Goal: Task Accomplishment & Management: Manage account settings

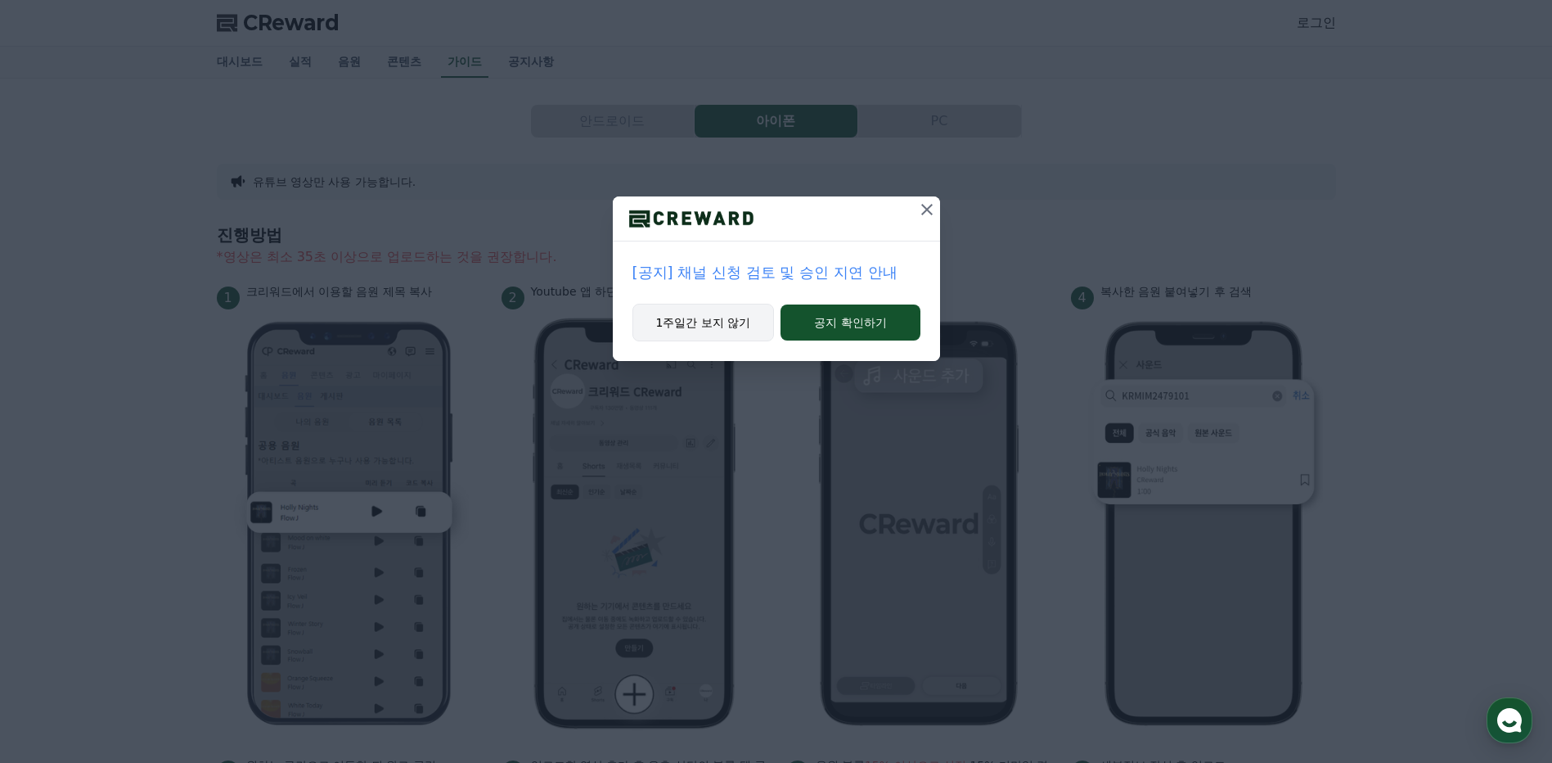
click at [710, 326] on button "1주일간 보지 않기" at bounding box center [704, 323] width 142 height 38
click at [687, 321] on button "1주일간 보지 않기" at bounding box center [702, 323] width 142 height 38
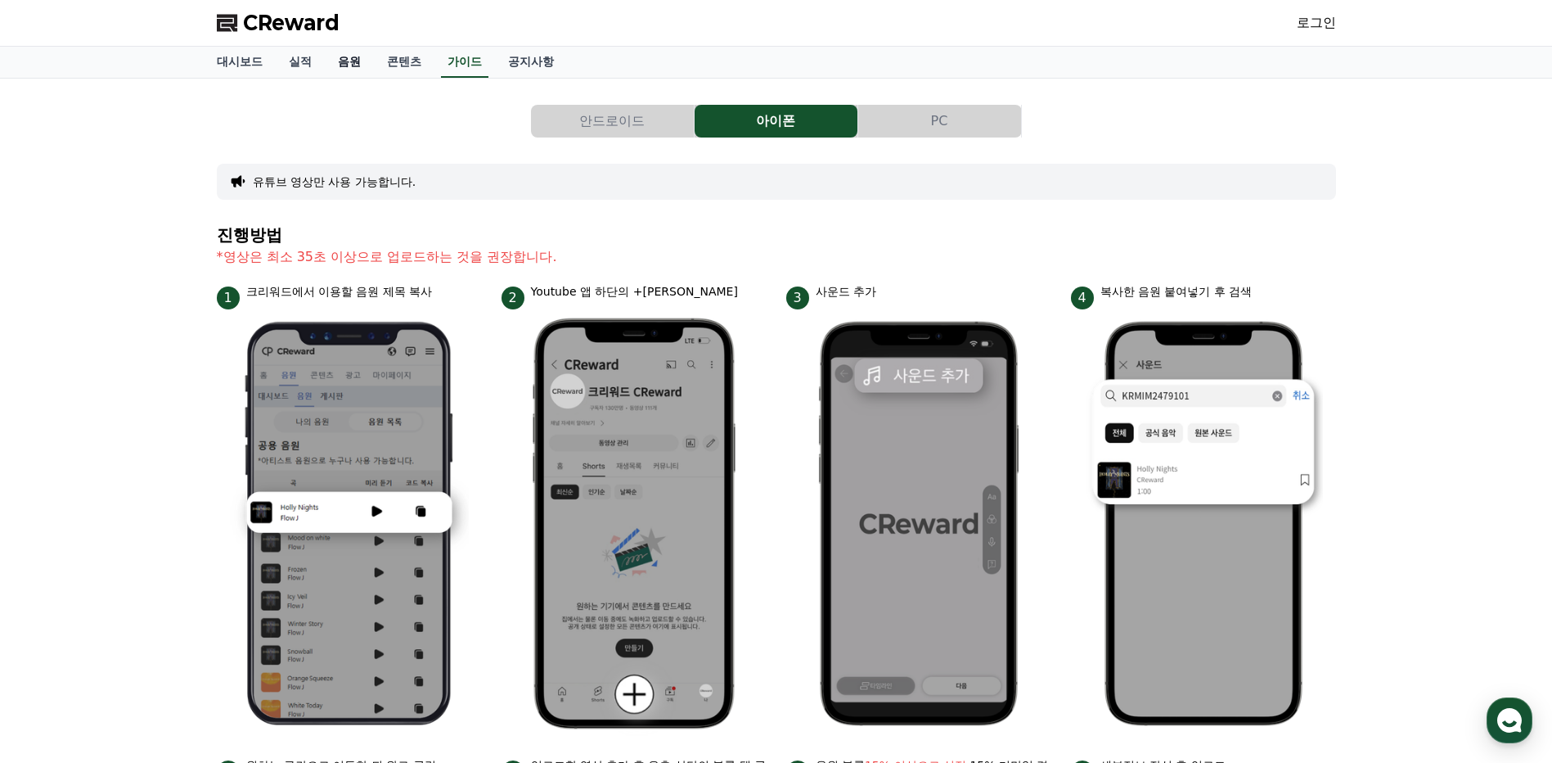
click at [349, 61] on link "음원" at bounding box center [349, 62] width 49 height 31
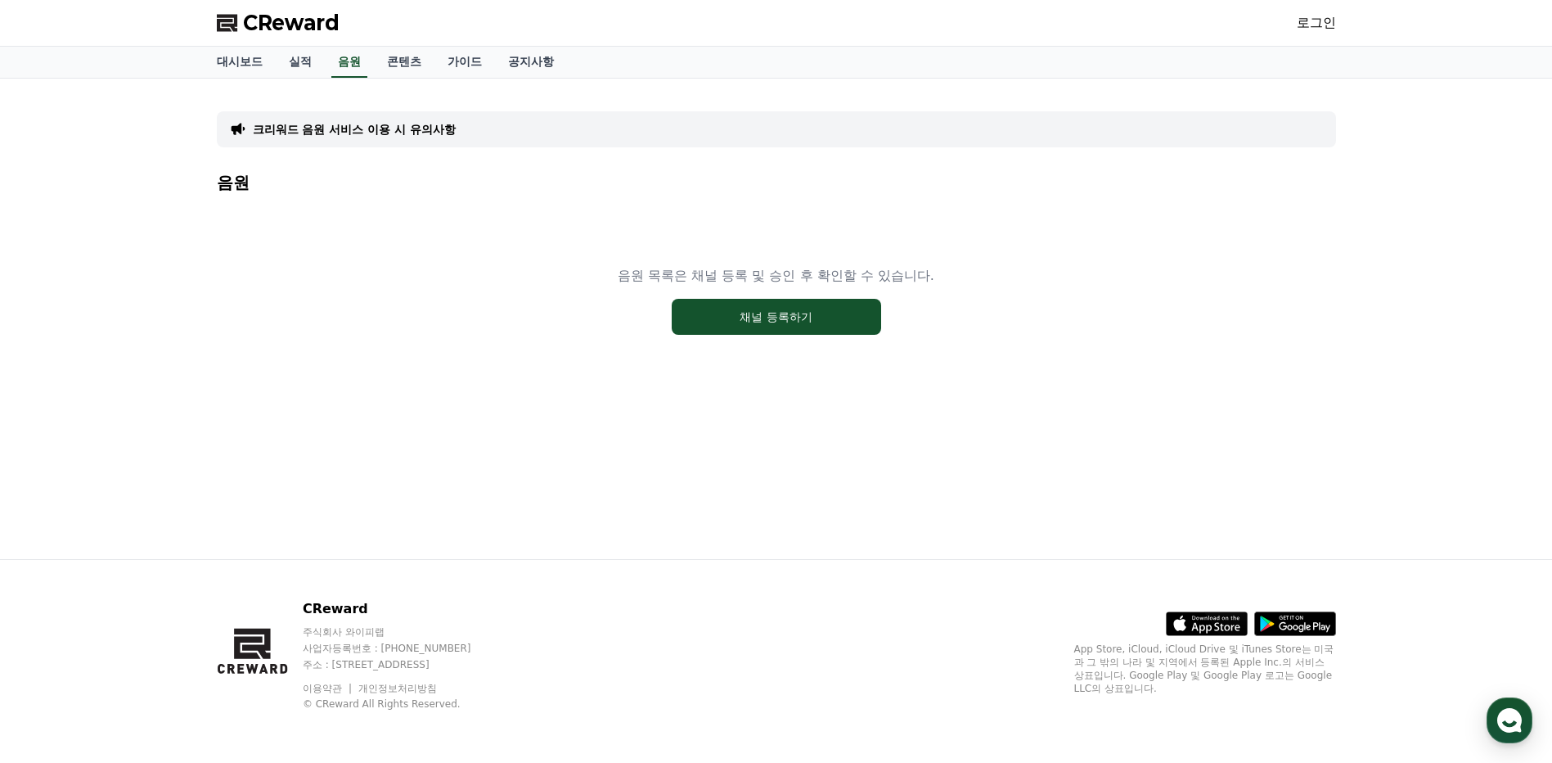
click at [286, 24] on span "CReward" at bounding box center [291, 23] width 97 height 26
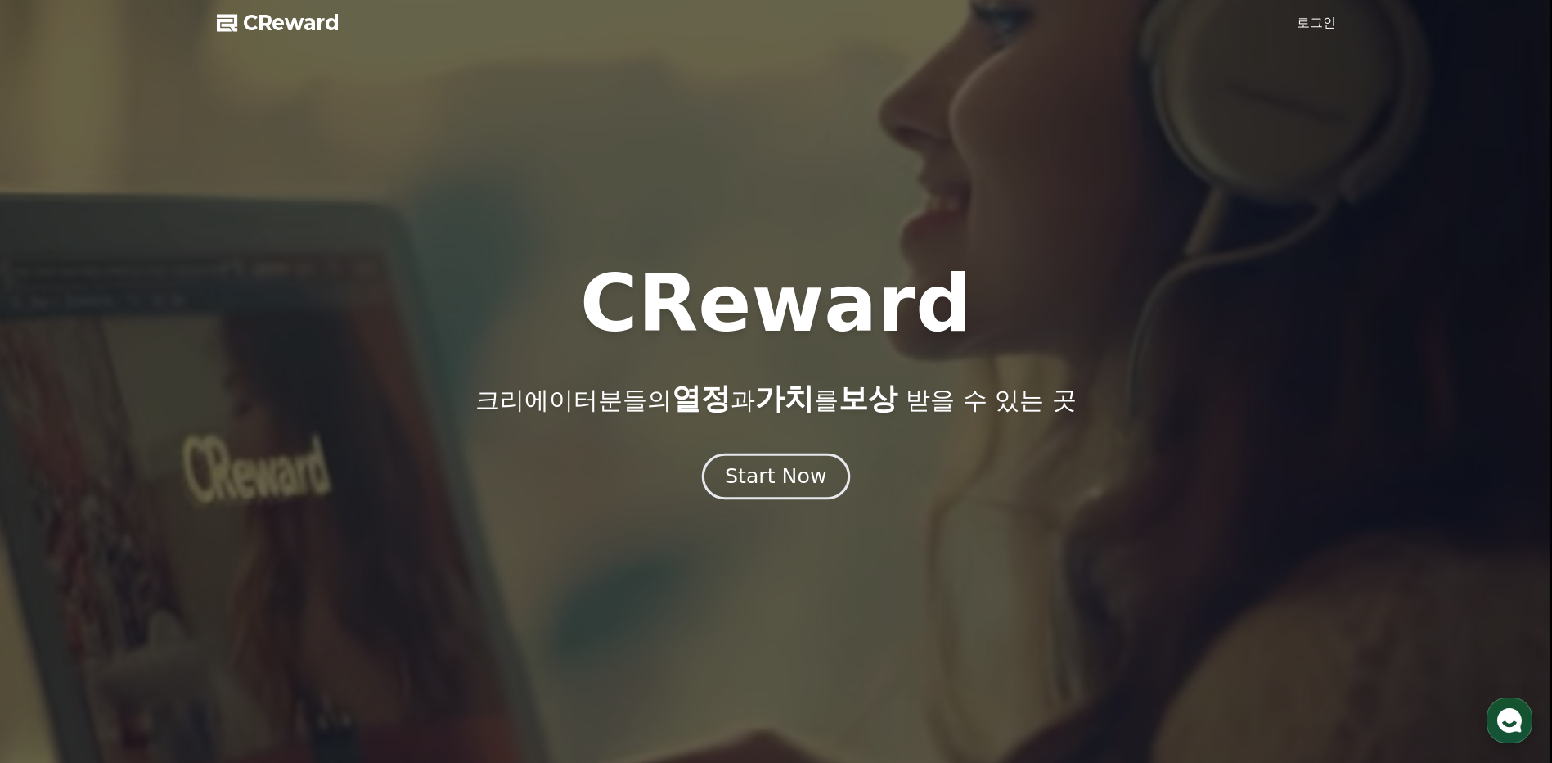
click at [808, 475] on div "Start Now" at bounding box center [775, 476] width 101 height 28
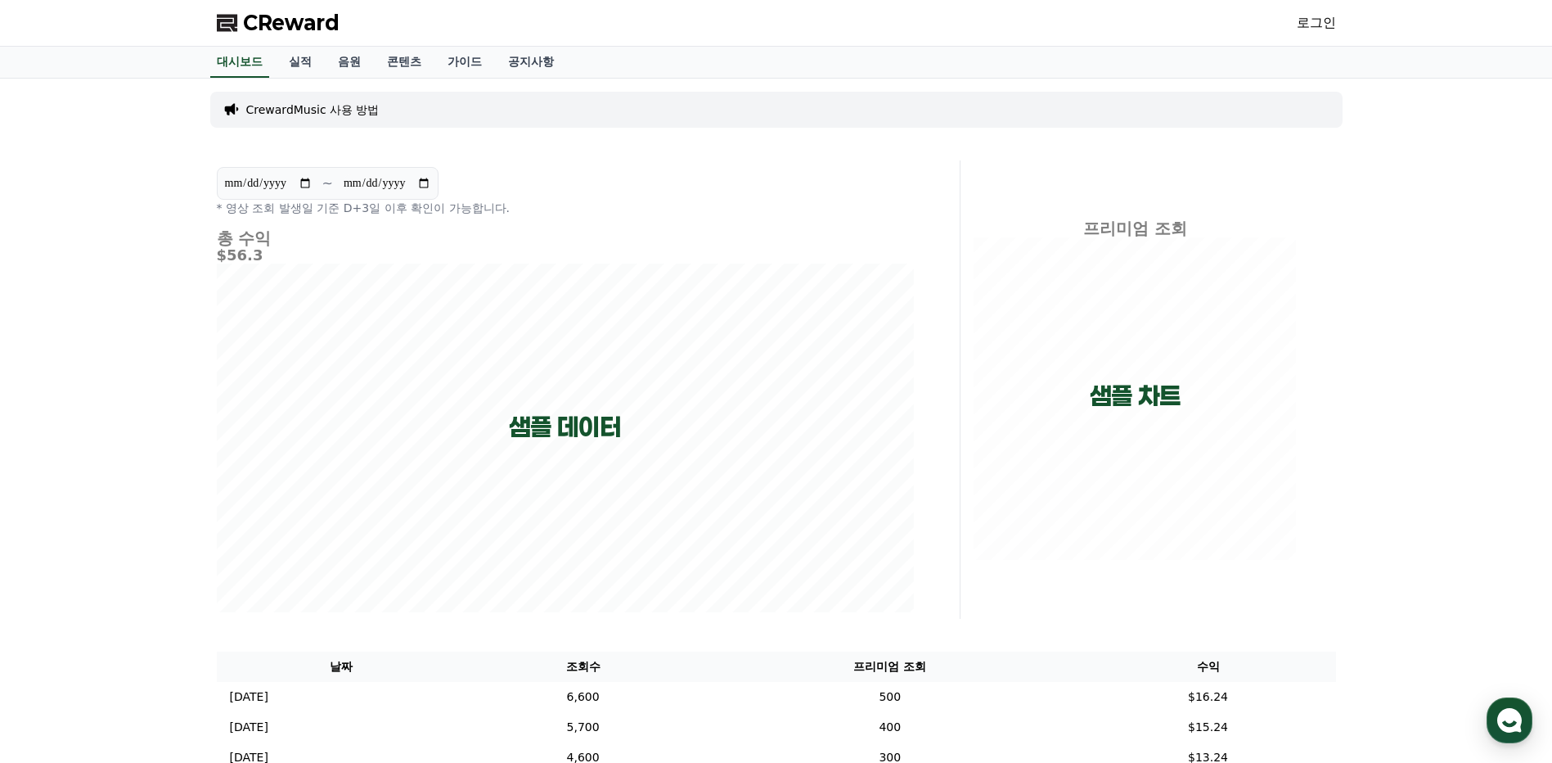
click at [1316, 22] on link "로그인" at bounding box center [1316, 23] width 39 height 20
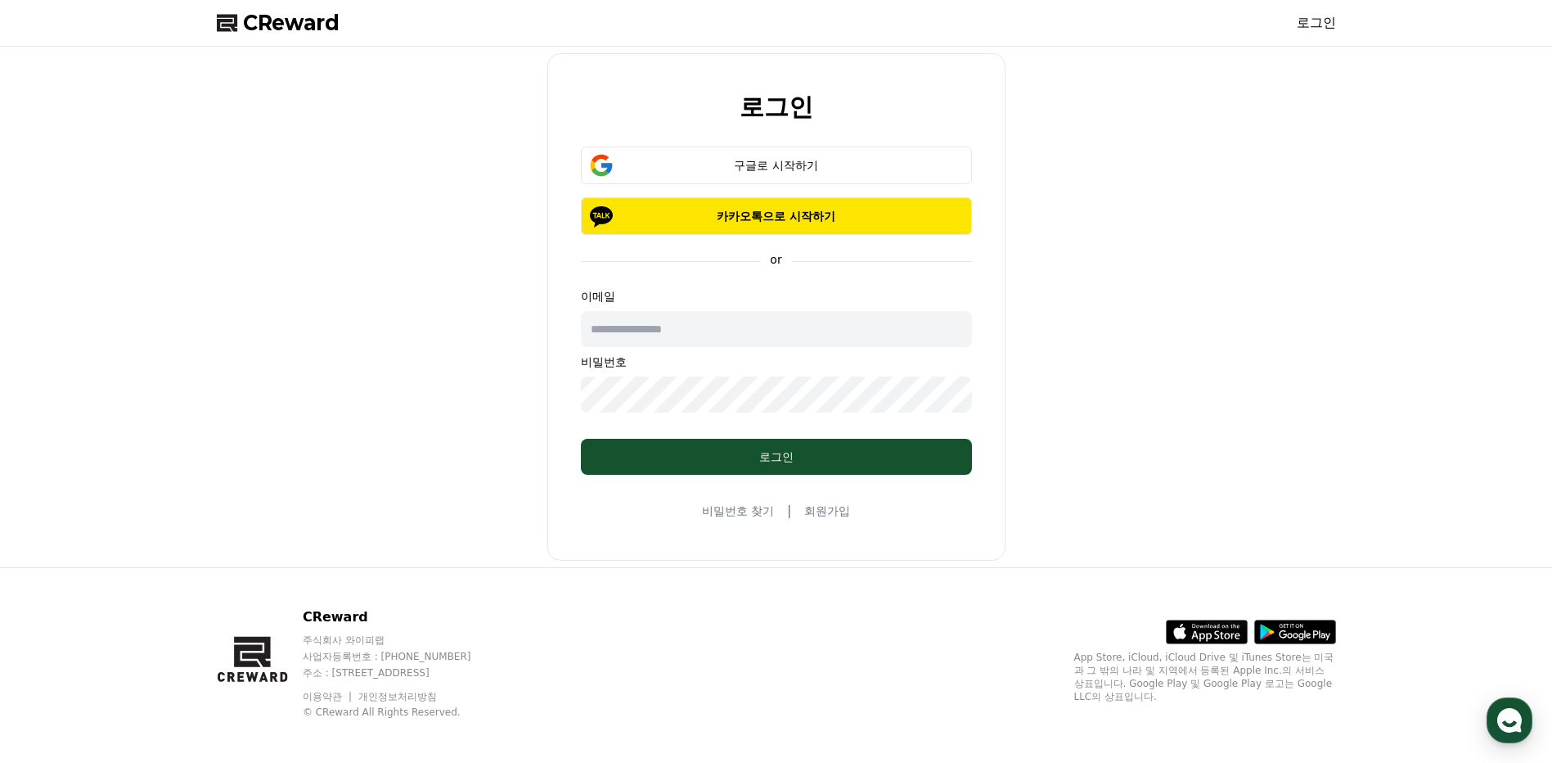
type input "**********"
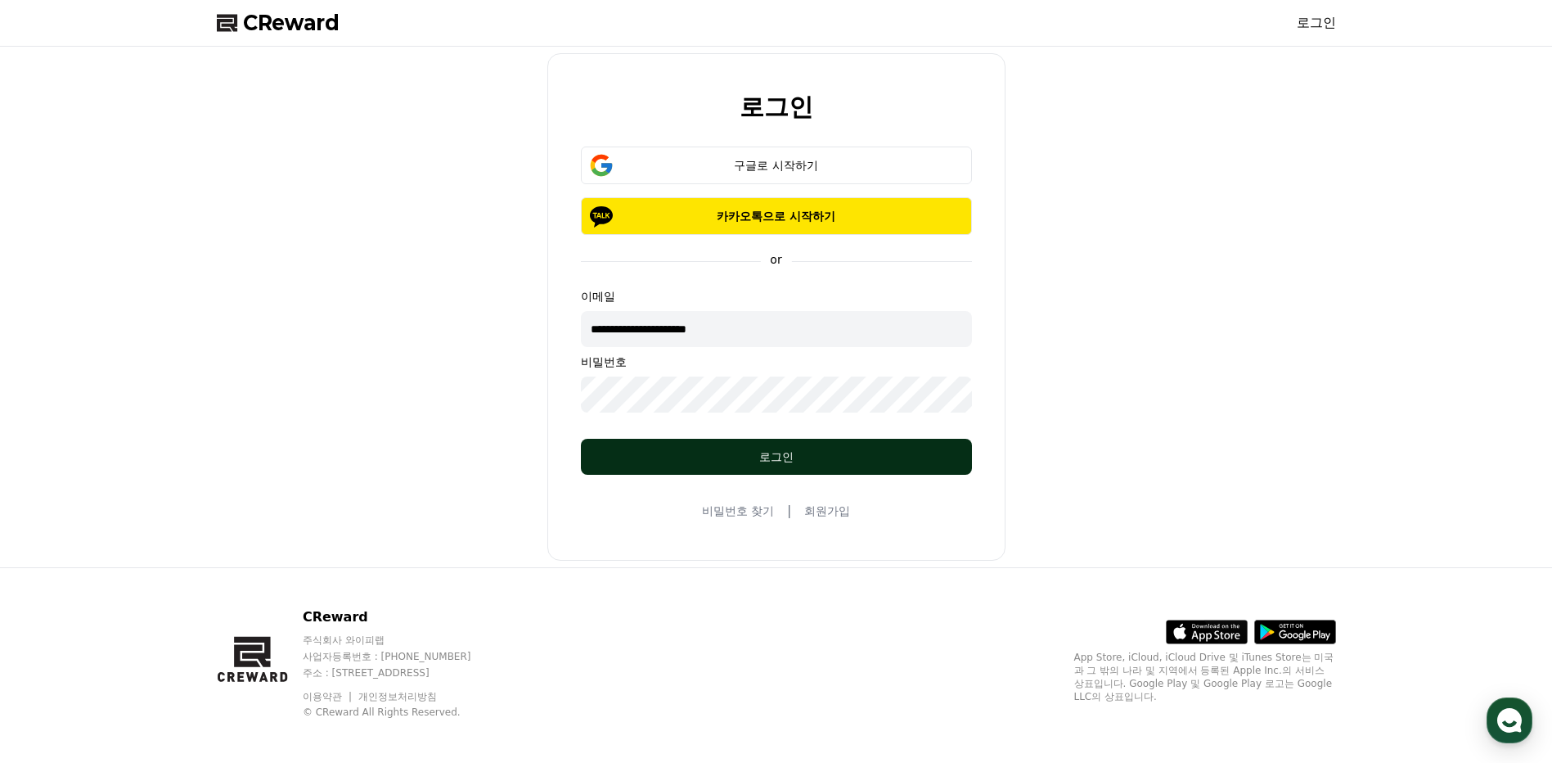
click at [777, 449] on div "로그인" at bounding box center [777, 456] width 326 height 16
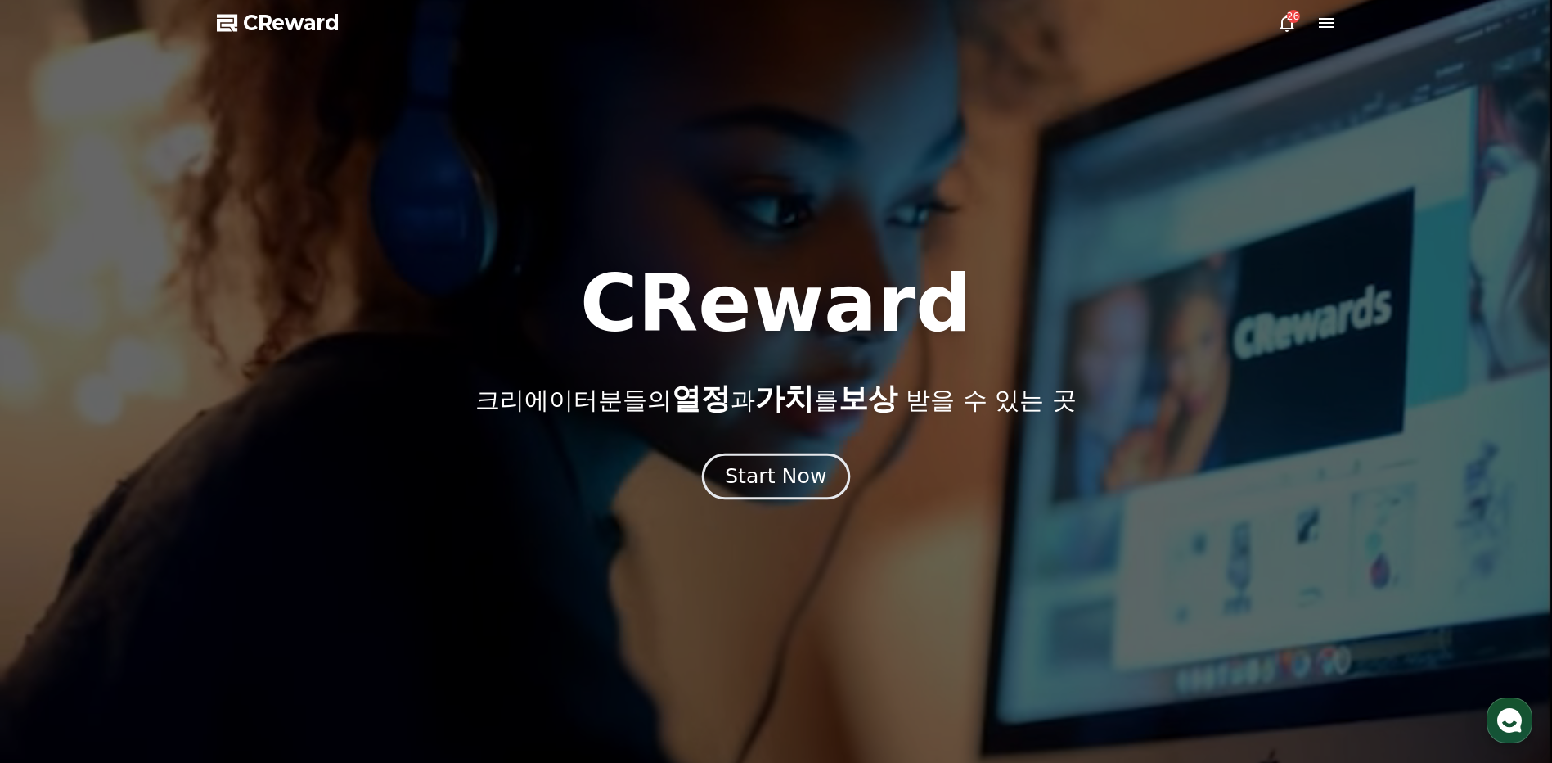
click at [763, 475] on div "Start Now" at bounding box center [775, 476] width 101 height 28
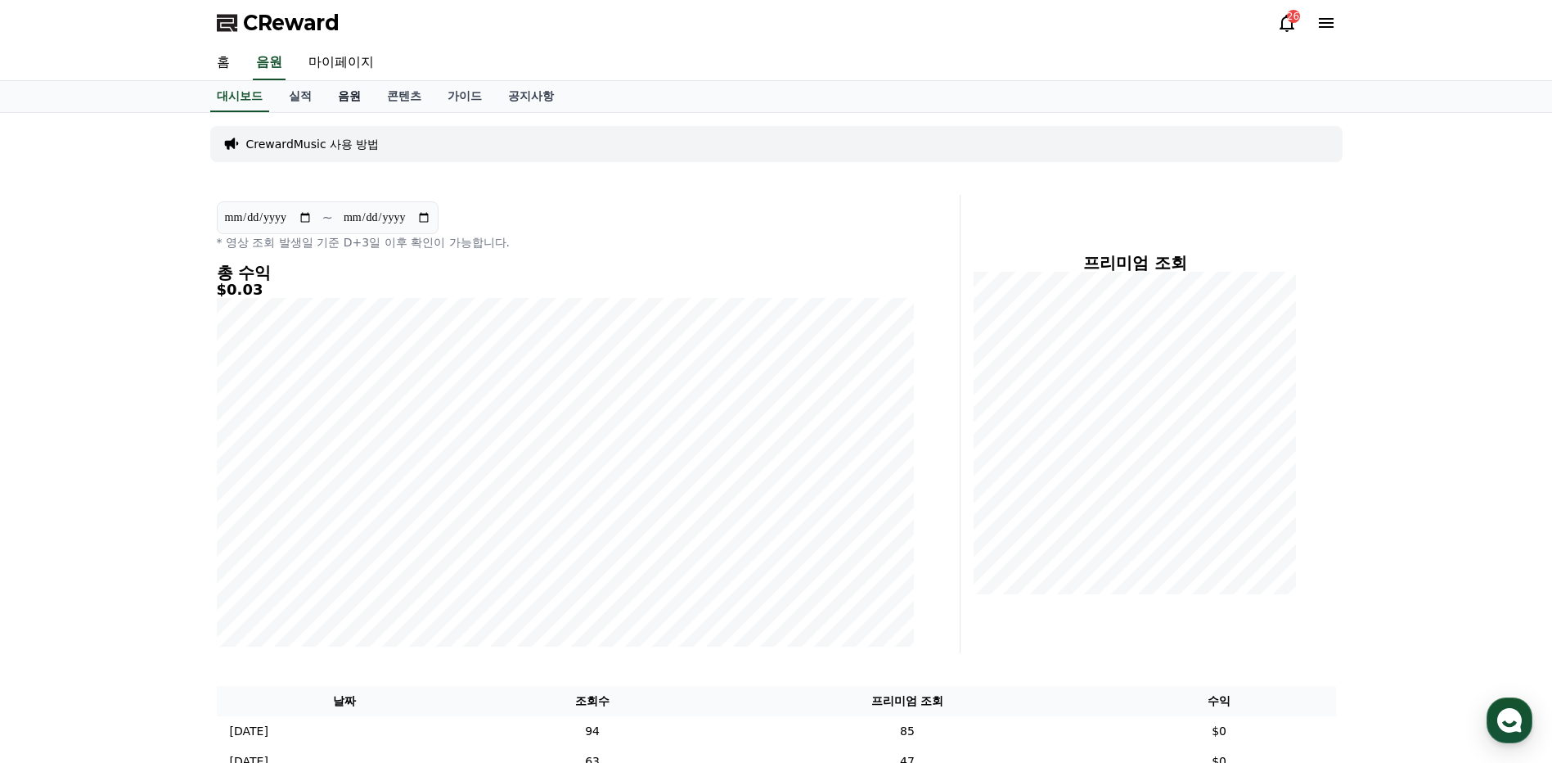
click at [351, 97] on link "음원" at bounding box center [349, 96] width 49 height 31
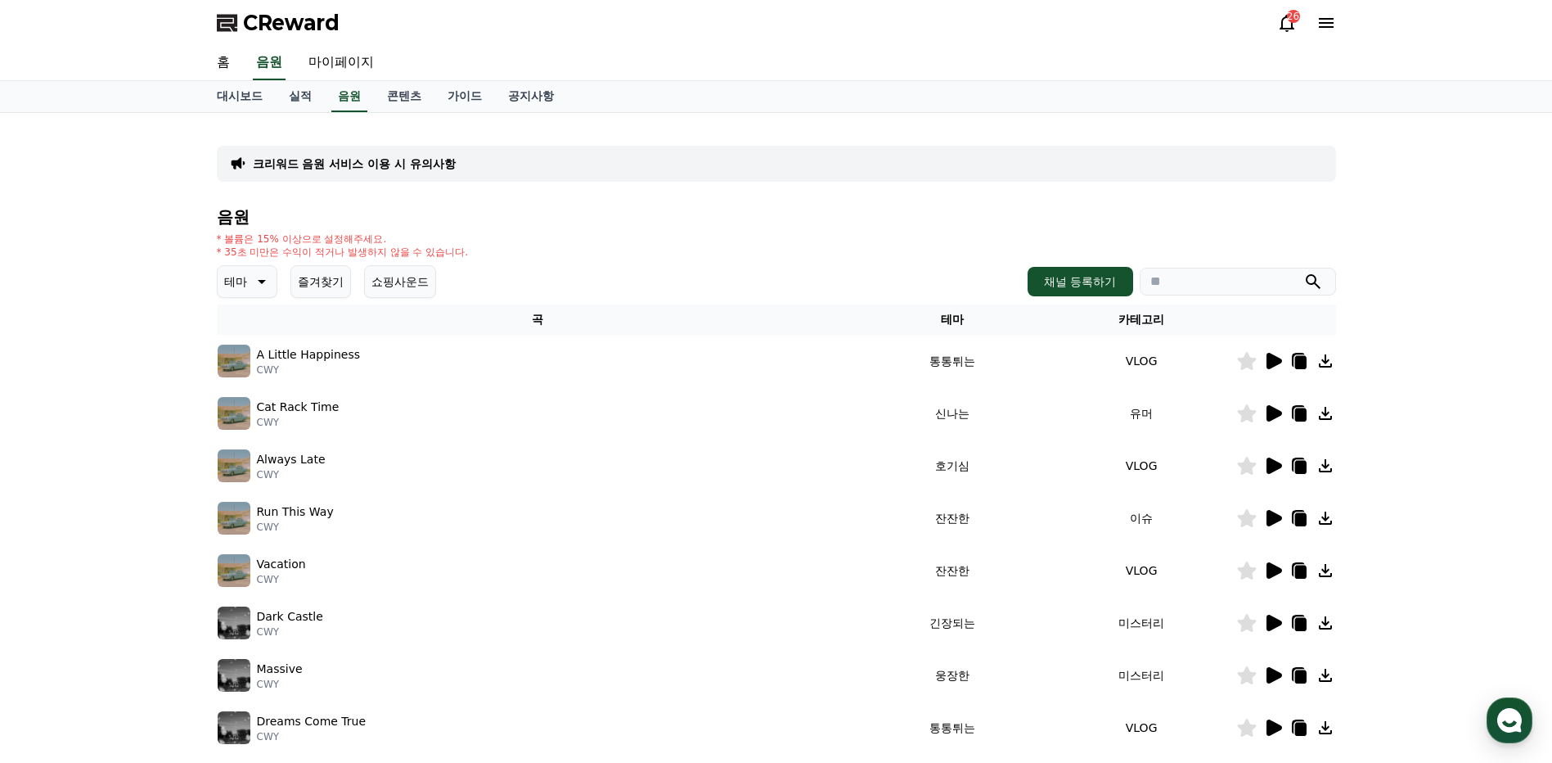
click at [1272, 360] on icon at bounding box center [1275, 361] width 16 height 16
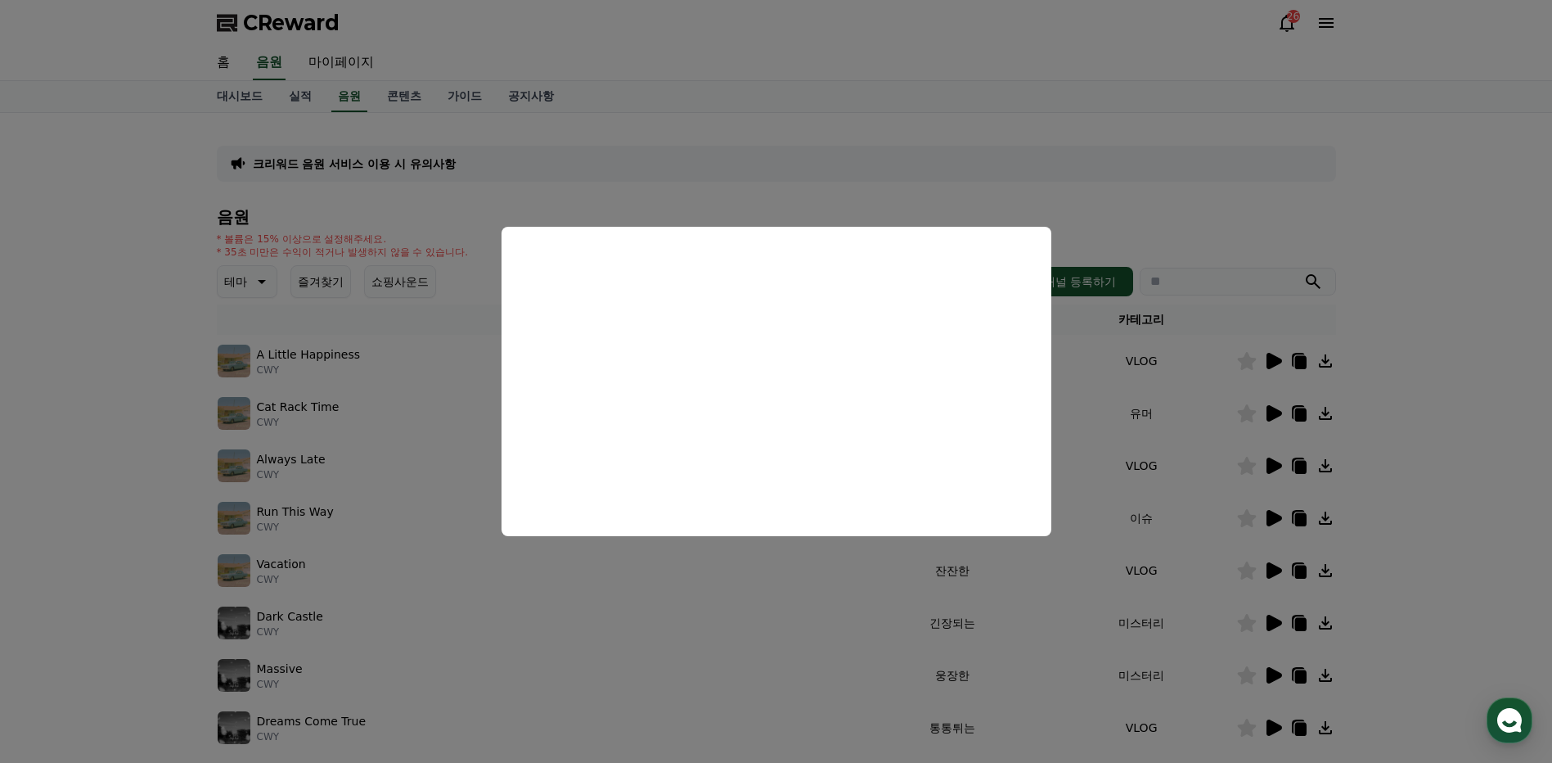
click at [1394, 328] on button "close modal" at bounding box center [776, 381] width 1552 height 763
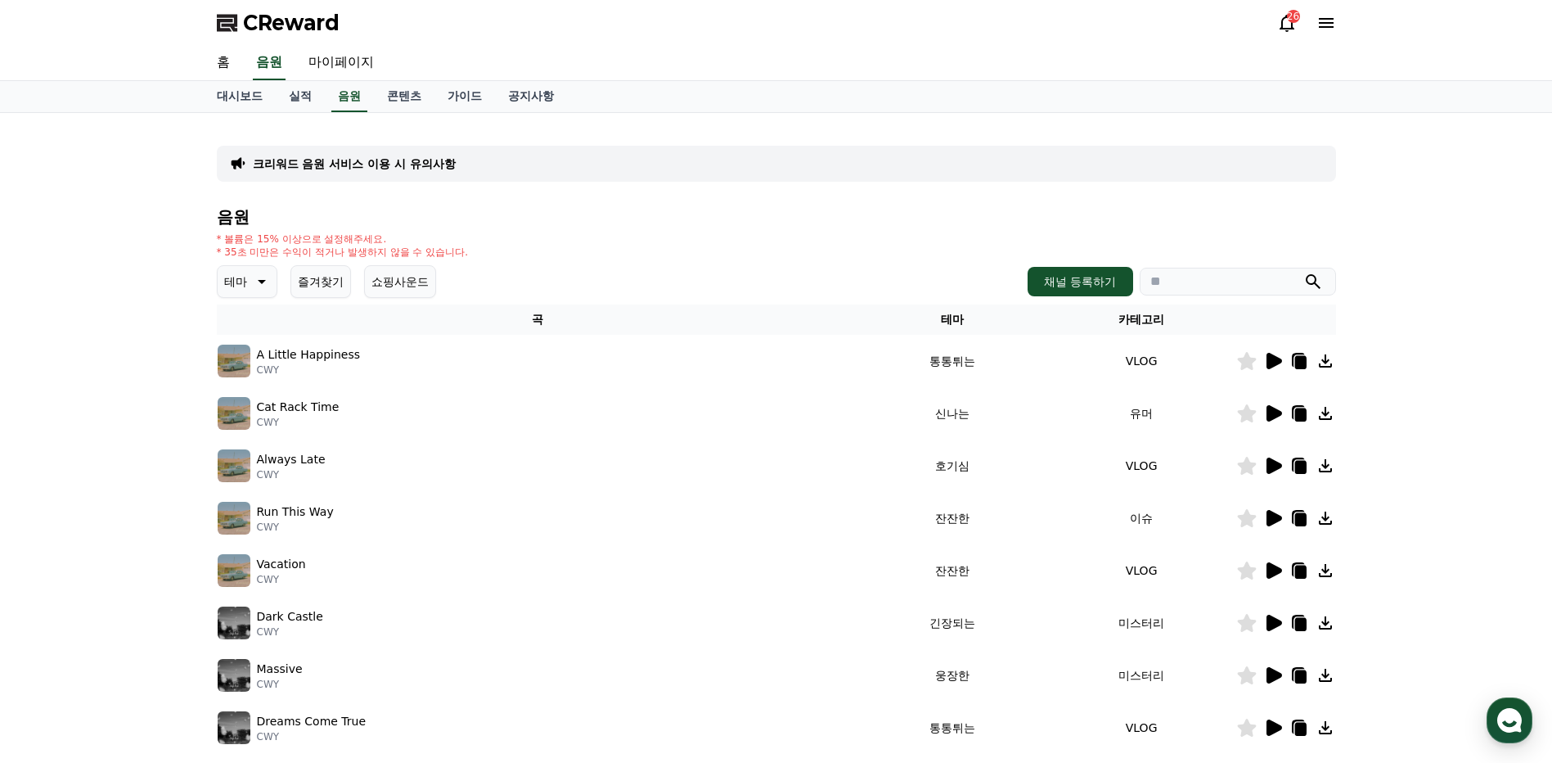
click at [1332, 360] on icon at bounding box center [1326, 361] width 20 height 20
